Goal: Navigation & Orientation: Find specific page/section

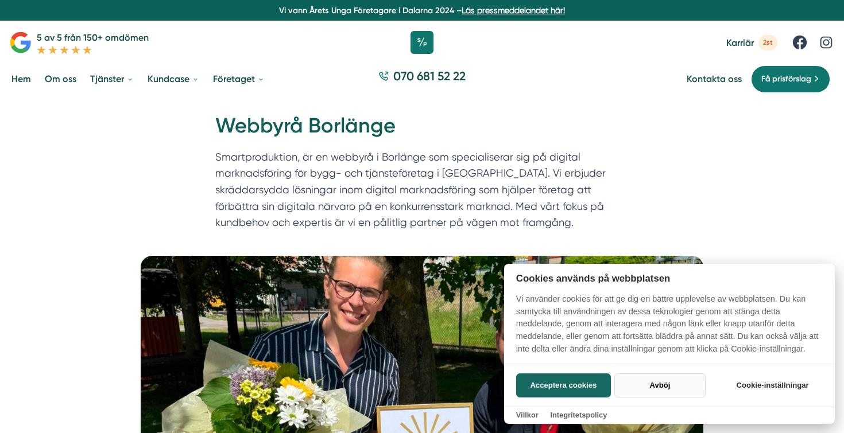
click at [669, 393] on button "Avböj" at bounding box center [659, 386] width 91 height 24
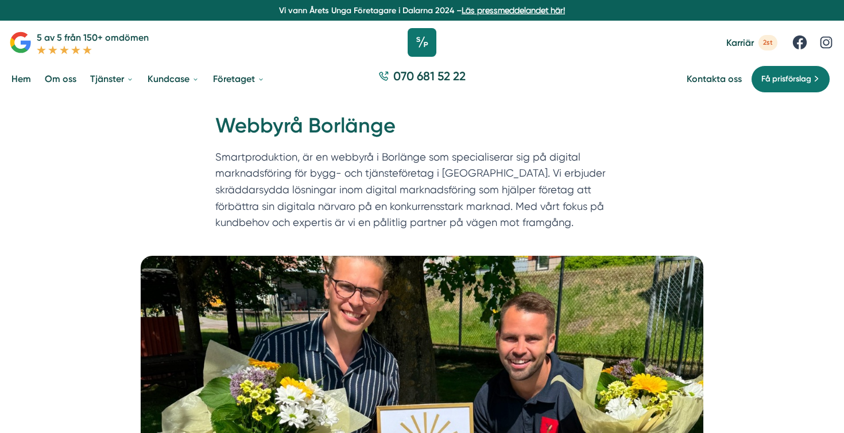
click at [428, 42] on icon at bounding box center [422, 42] width 29 height 29
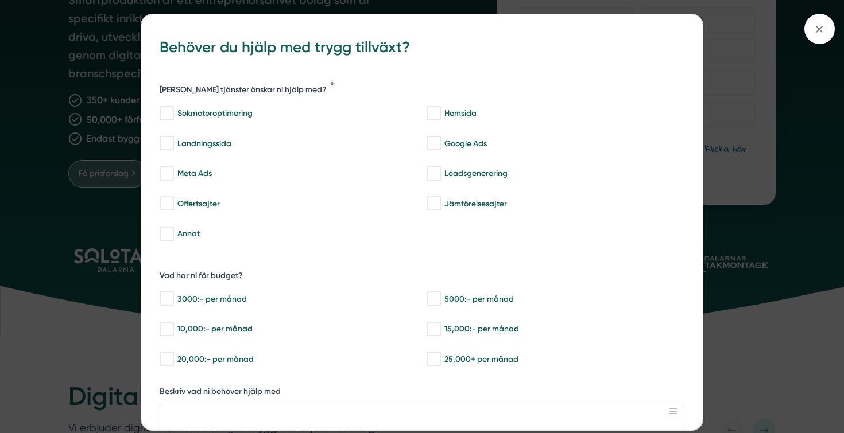
scroll to position [317, 0]
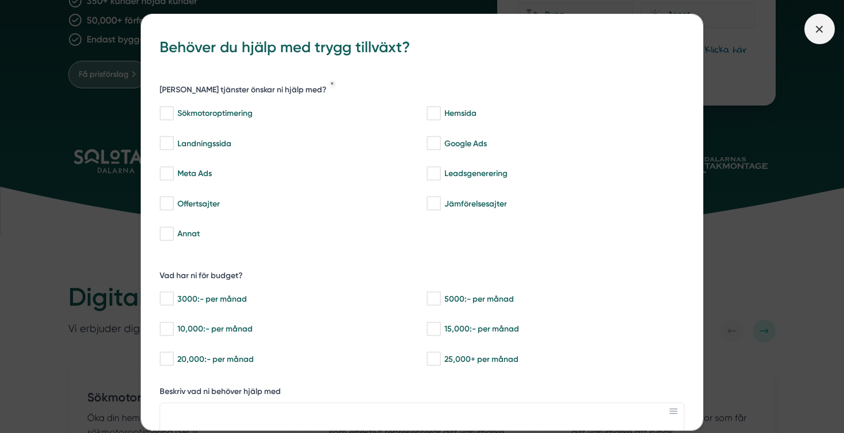
click at [830, 25] on span at bounding box center [819, 29] width 30 height 30
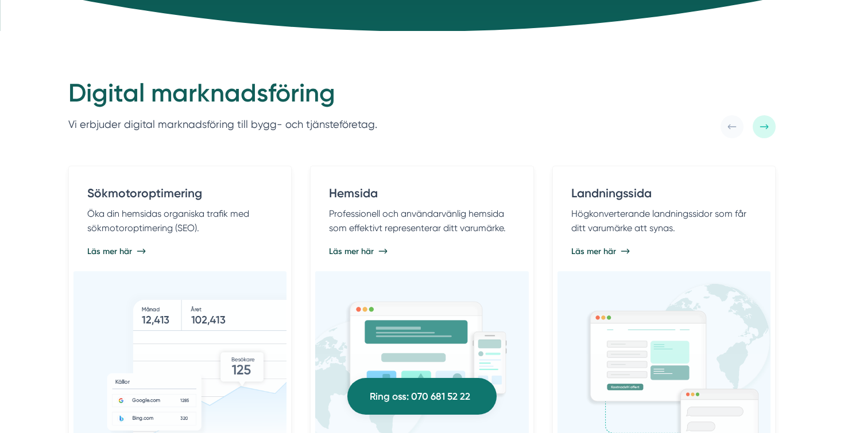
scroll to position [652, 0]
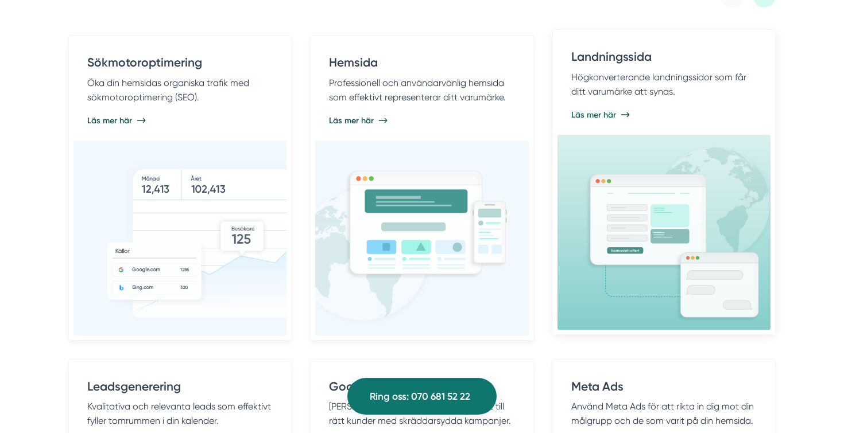
click at [612, 115] on span "Läs mer här" at bounding box center [593, 114] width 45 height 11
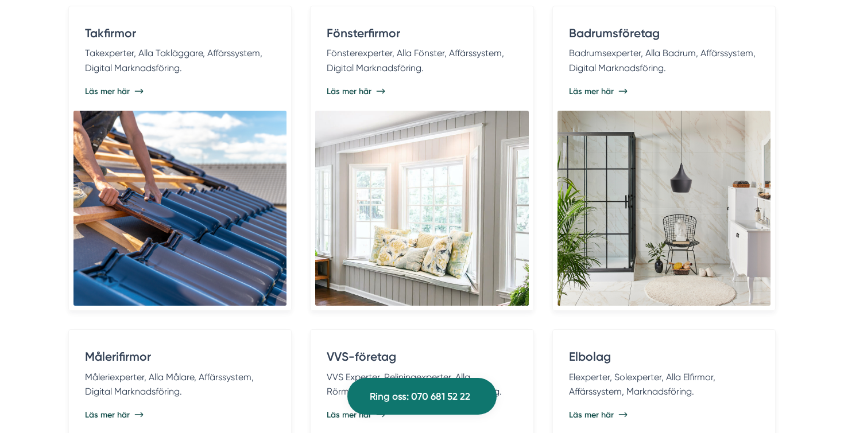
scroll to position [2376, 0]
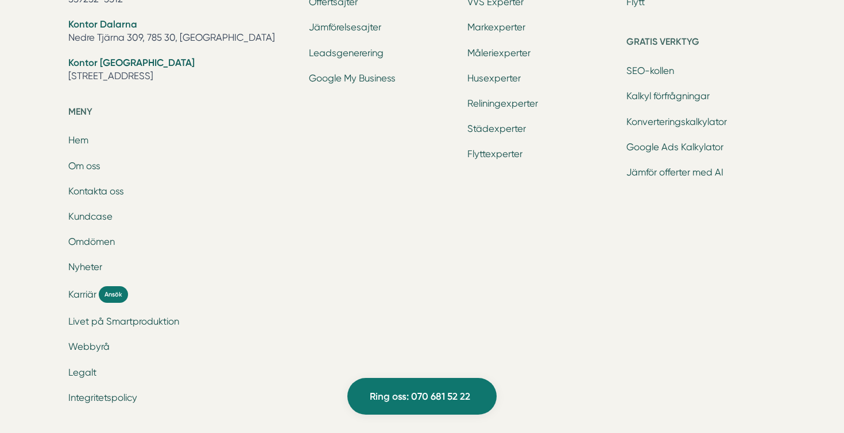
scroll to position [3984, 0]
